Goal: Navigation & Orientation: Find specific page/section

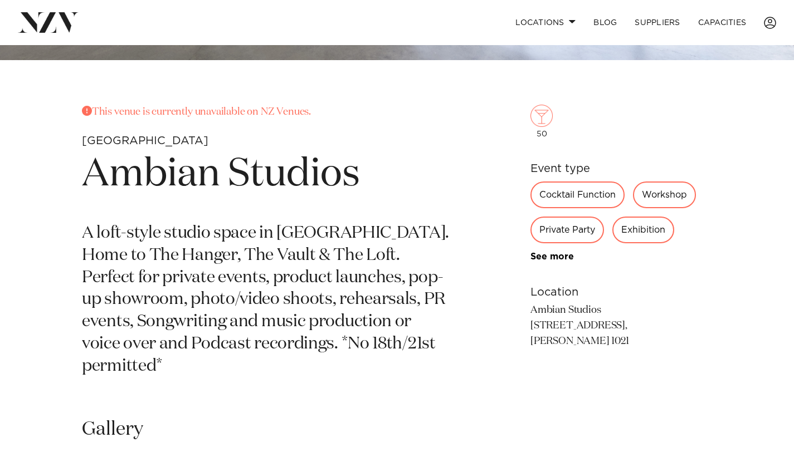
scroll to position [358, 0]
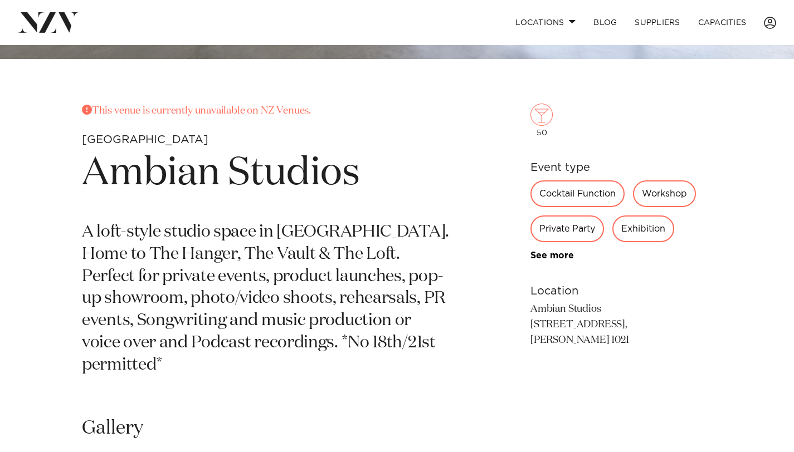
click at [568, 231] on div "Private Party" at bounding box center [567, 229] width 74 height 27
drag, startPoint x: 593, startPoint y: 226, endPoint x: 565, endPoint y: 226, distance: 27.3
click at [565, 226] on div "Private Party" at bounding box center [567, 229] width 74 height 27
click at [570, 252] on link "See more" at bounding box center [573, 255] width 87 height 9
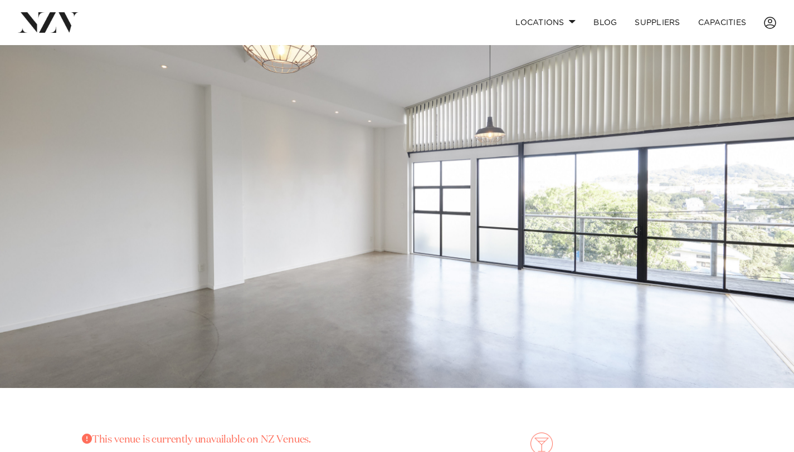
scroll to position [0, 0]
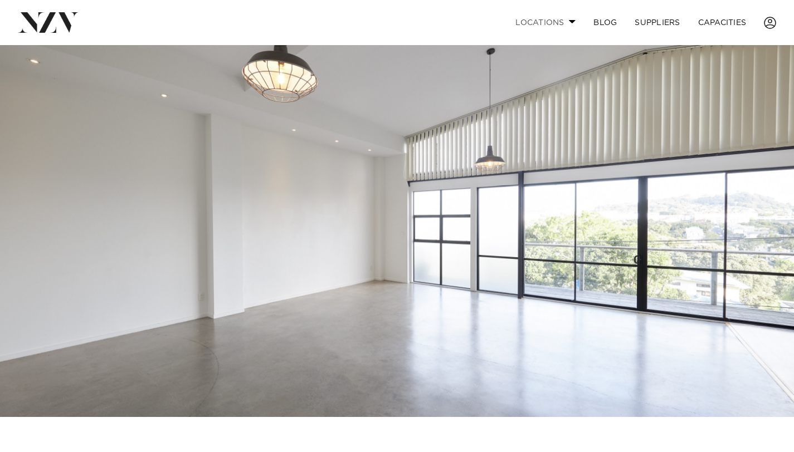
click at [539, 17] on link "Locations" at bounding box center [545, 23] width 78 height 24
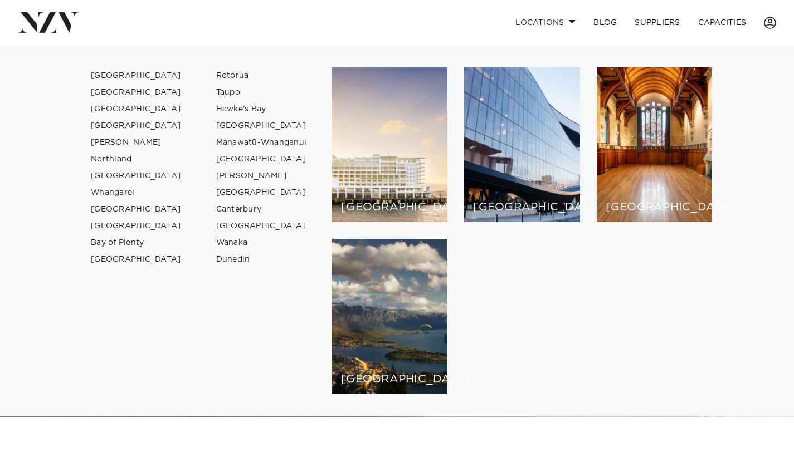
click at [115, 73] on link "[GEOGRAPHIC_DATA]" at bounding box center [136, 75] width 109 height 17
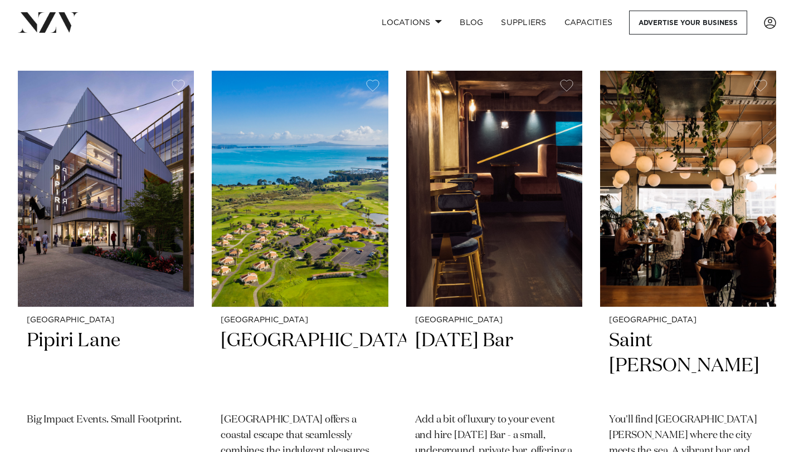
scroll to position [4282, 0]
